Goal: Task Accomplishment & Management: Manage account settings

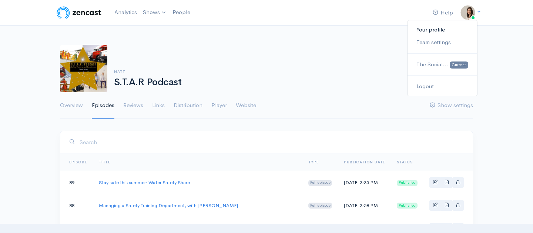
click at [479, 12] on icon at bounding box center [478, 11] width 5 height 5
click at [441, 65] on span "The Social..." at bounding box center [432, 64] width 32 height 7
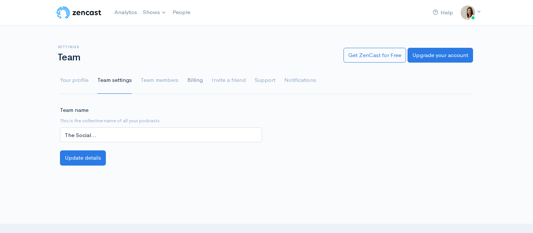
click at [195, 81] on link "Billing" at bounding box center [195, 80] width 16 height 27
